Goal: Information Seeking & Learning: Learn about a topic

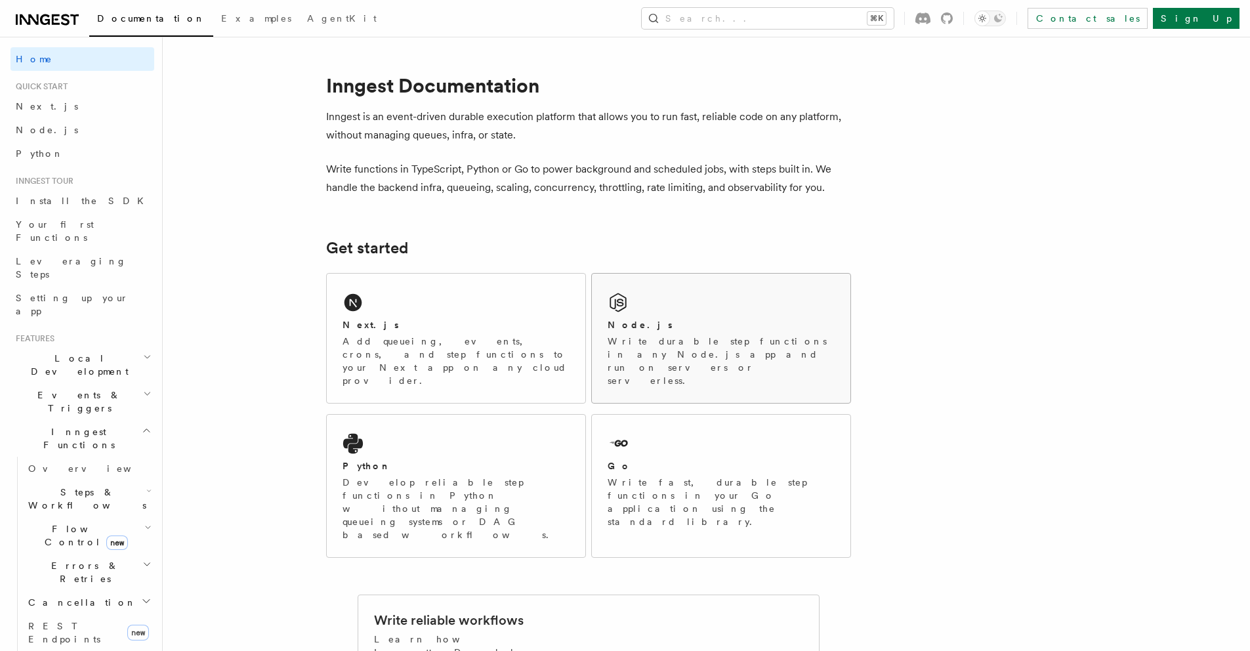
click at [778, 318] on div "Node.js" at bounding box center [720, 325] width 227 height 14
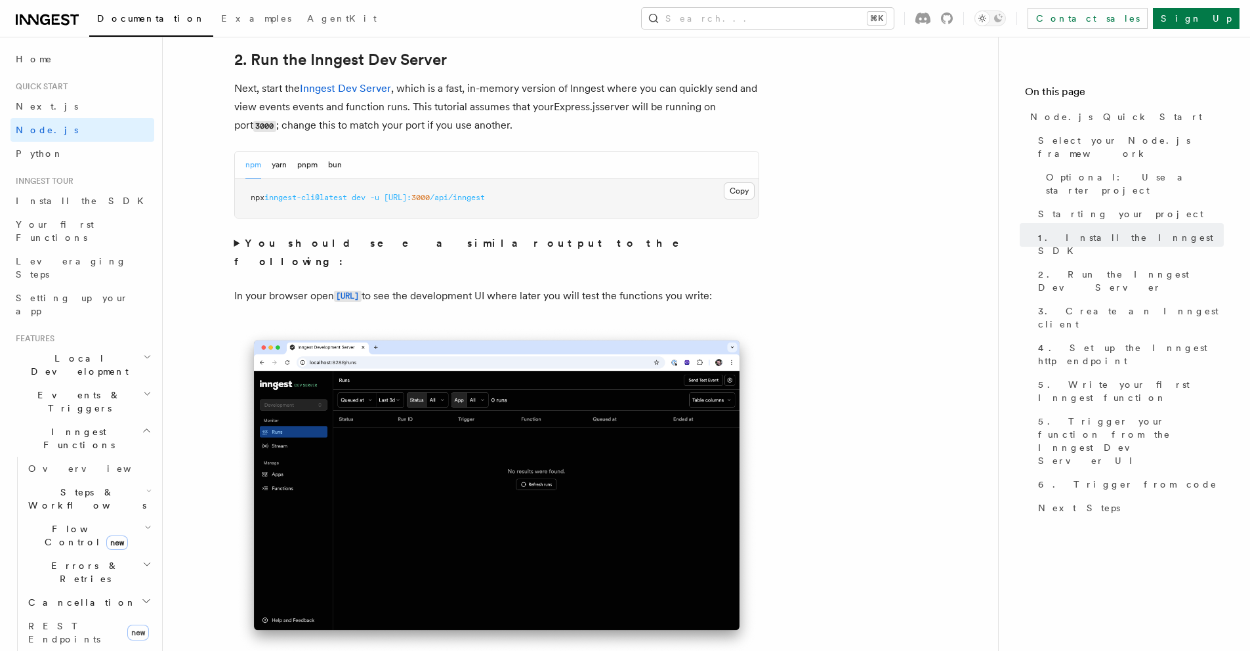
scroll to position [1451, 0]
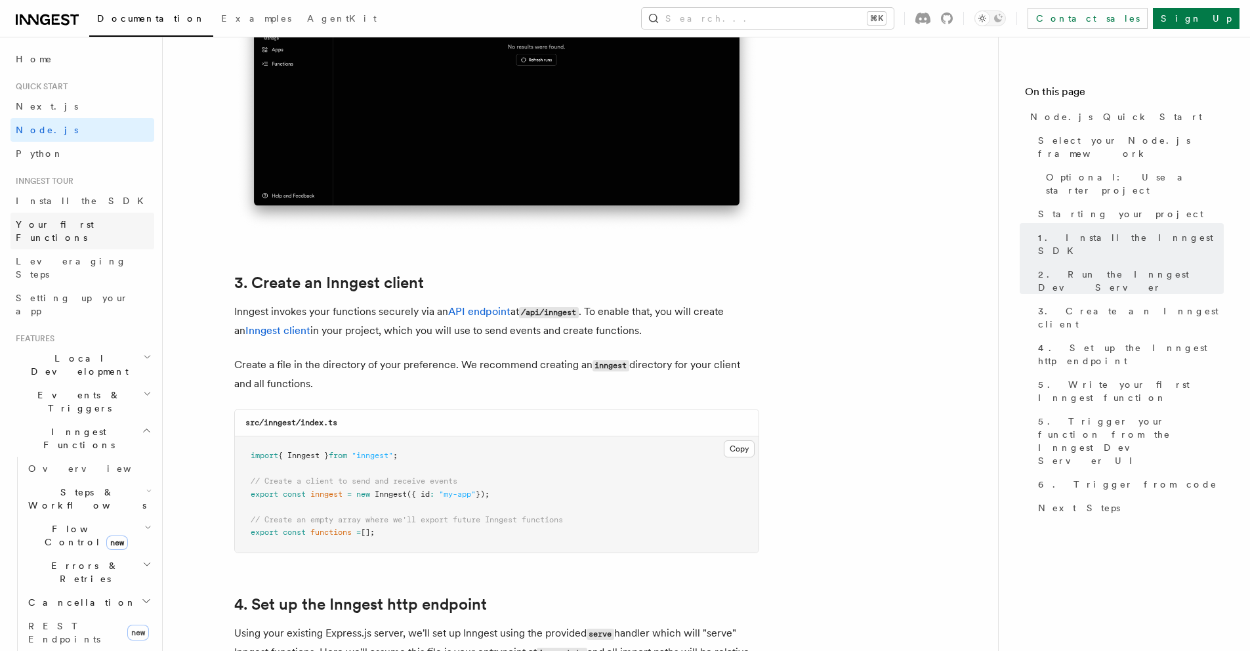
click at [97, 230] on link "Your first Functions" at bounding box center [82, 231] width 144 height 37
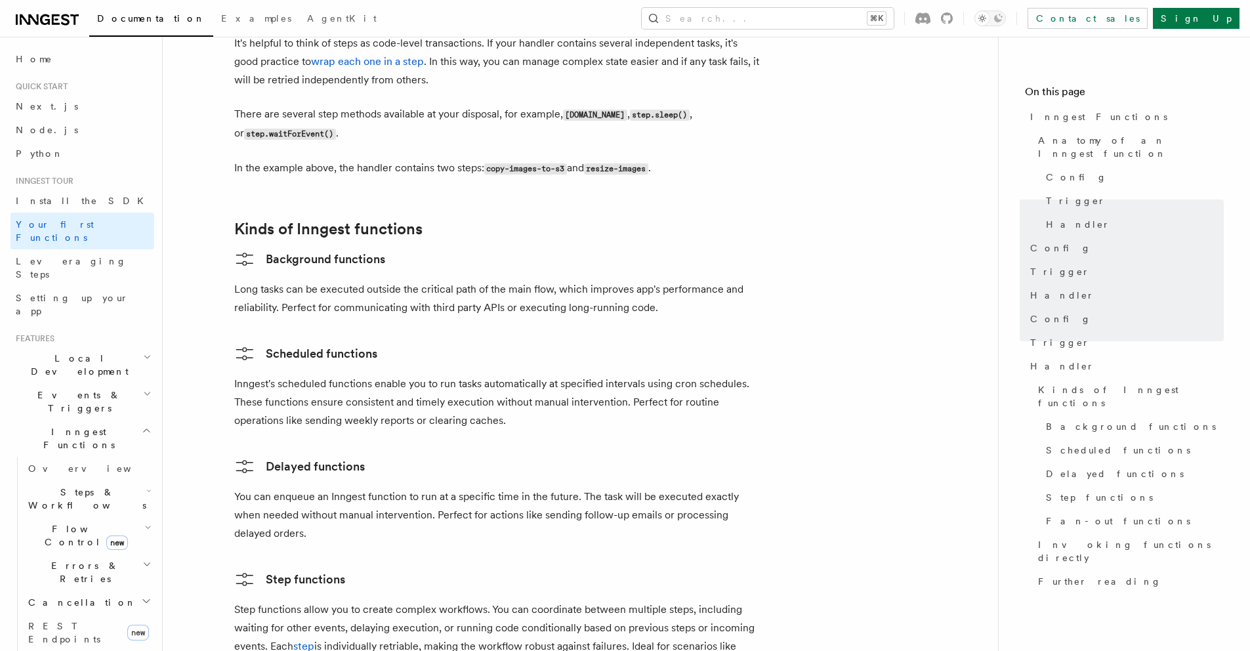
scroll to position [2182, 0]
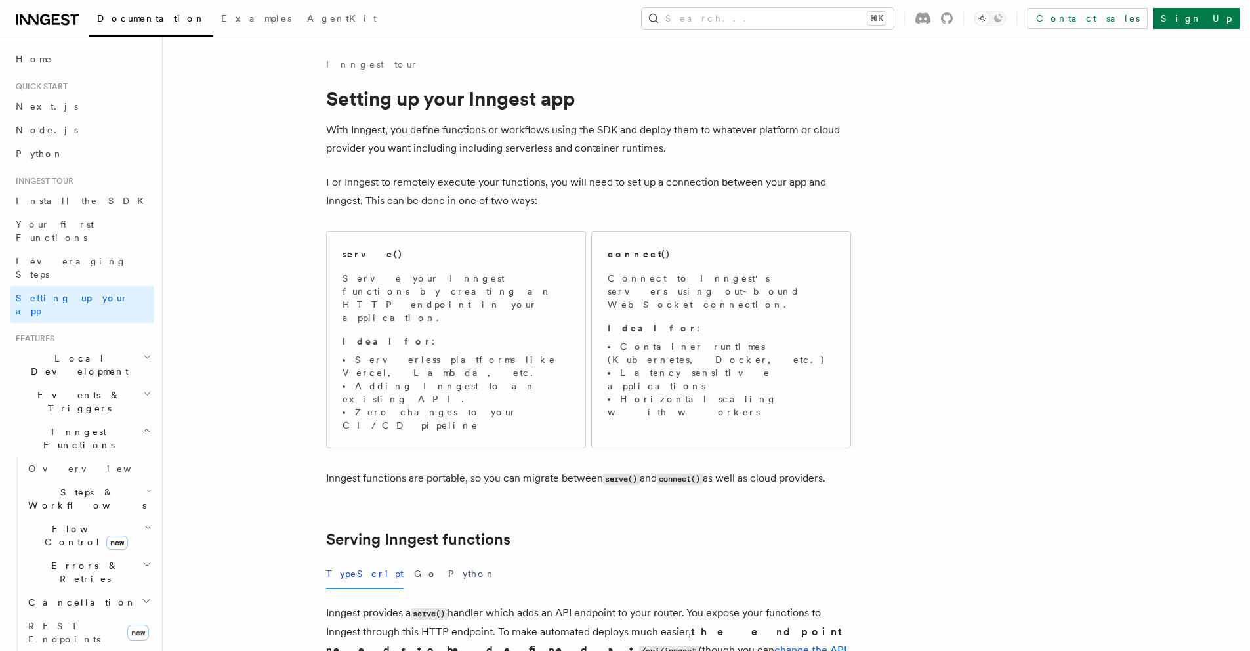
click at [588, 134] on p "With Inngest, you define functions or workflows using the SDK and deploy them t…" at bounding box center [588, 139] width 525 height 37
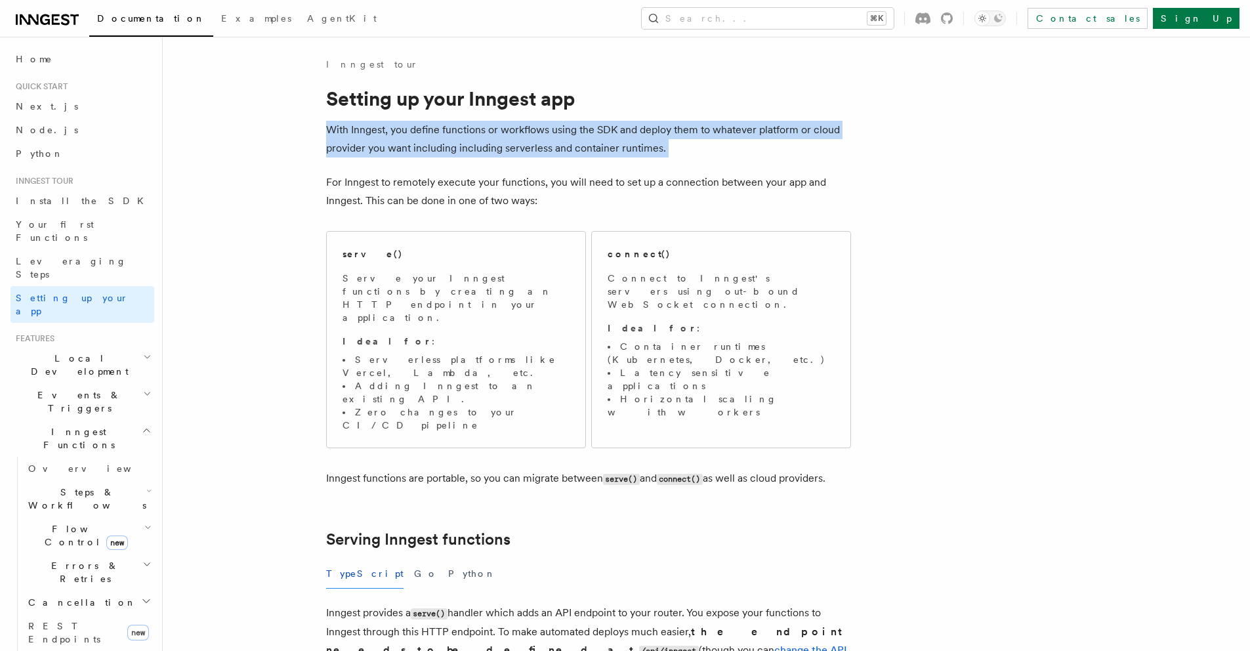
click at [588, 134] on p "With Inngest, you define functions or workflows using the SDK and deploy them t…" at bounding box center [588, 139] width 525 height 37
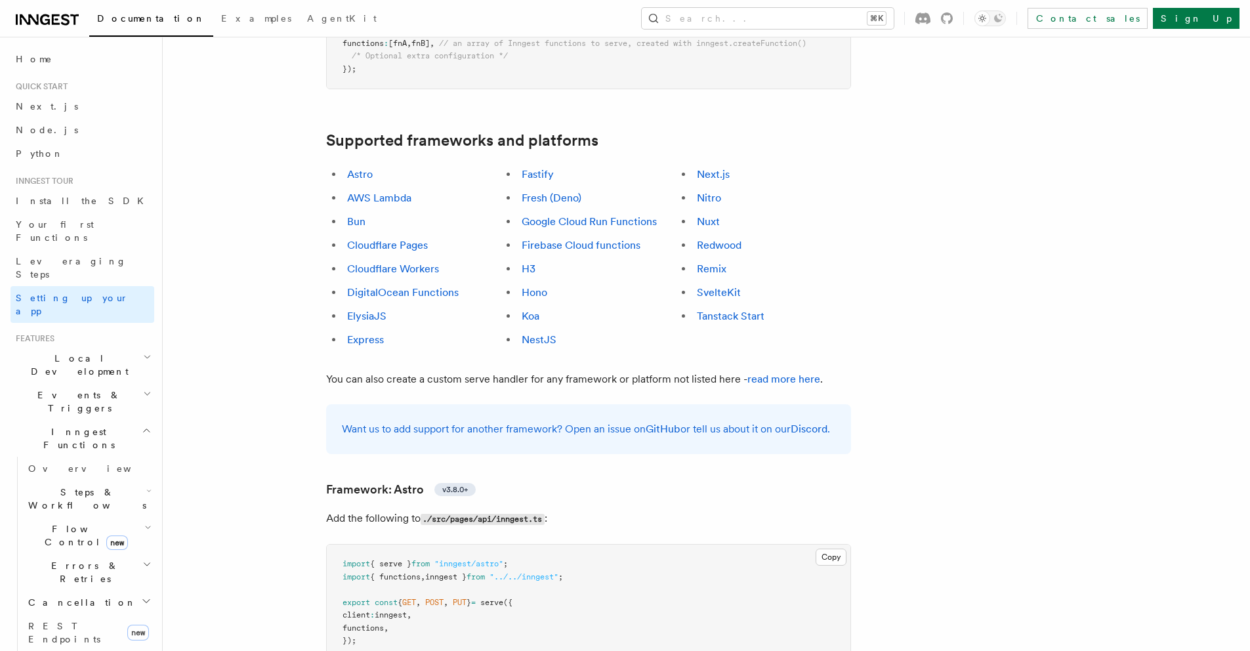
scroll to position [664, 0]
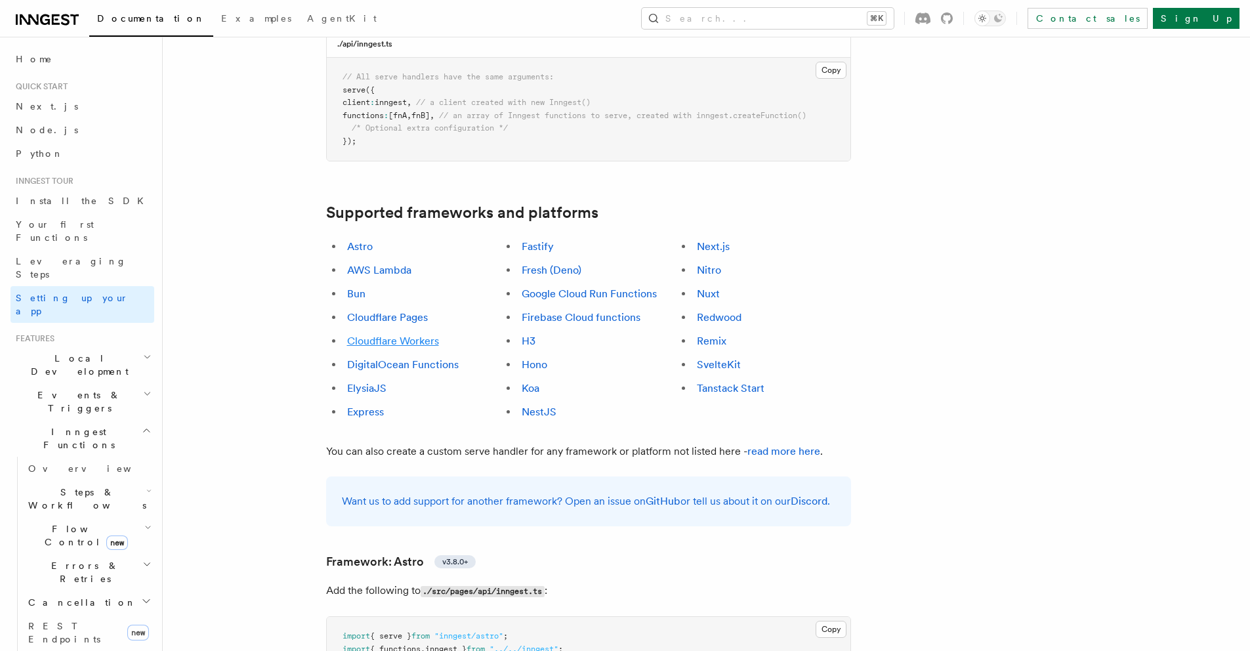
click at [390, 335] on link "Cloudflare Workers" at bounding box center [393, 341] width 92 height 12
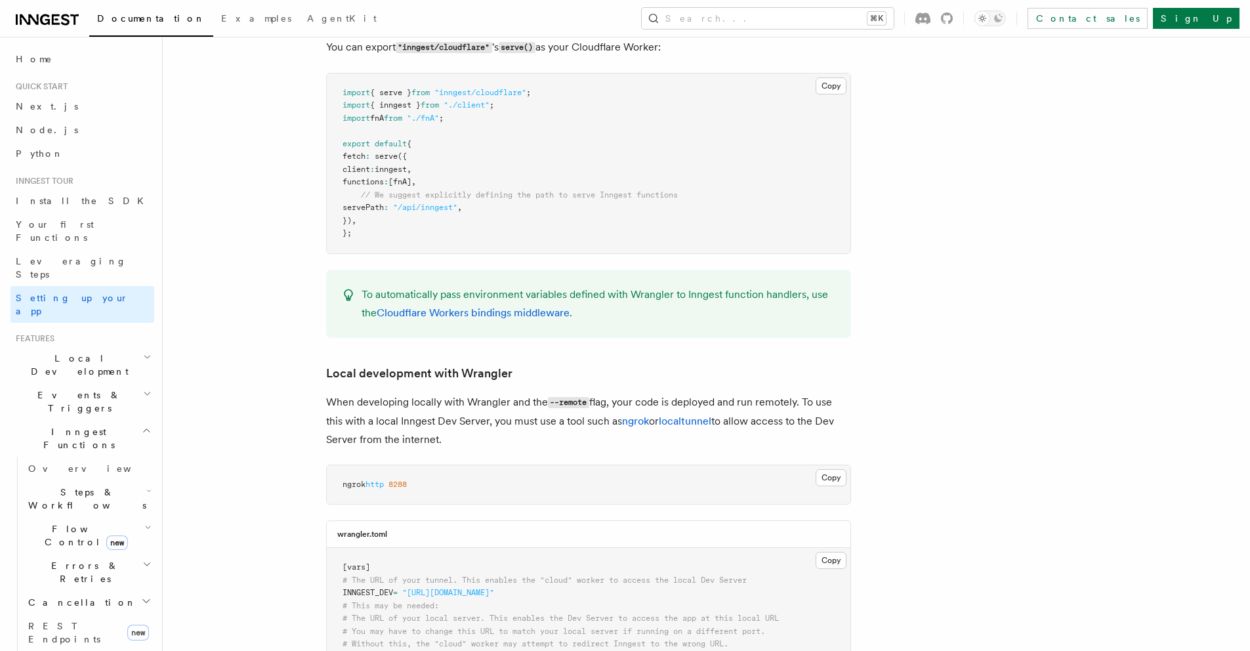
scroll to position [2395, 0]
